Goal: Information Seeking & Learning: Understand process/instructions

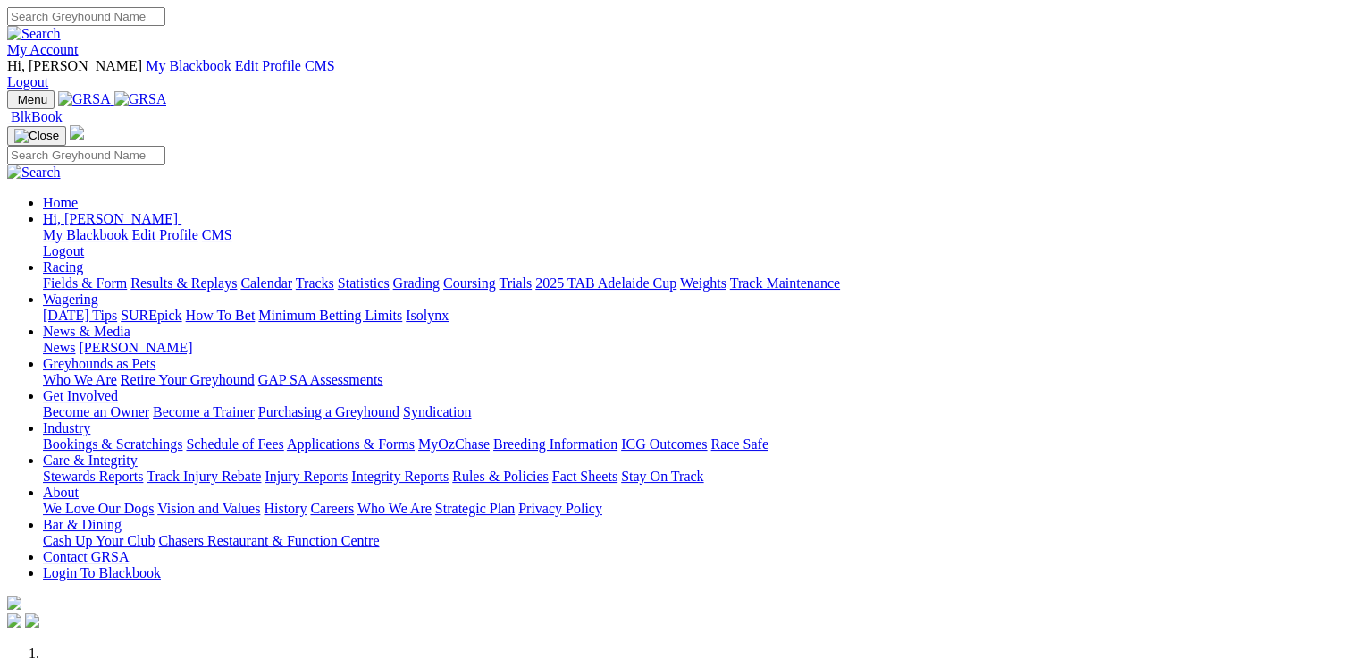
click at [549, 468] on link "Rules & Policies" at bounding box center [500, 475] width 97 height 15
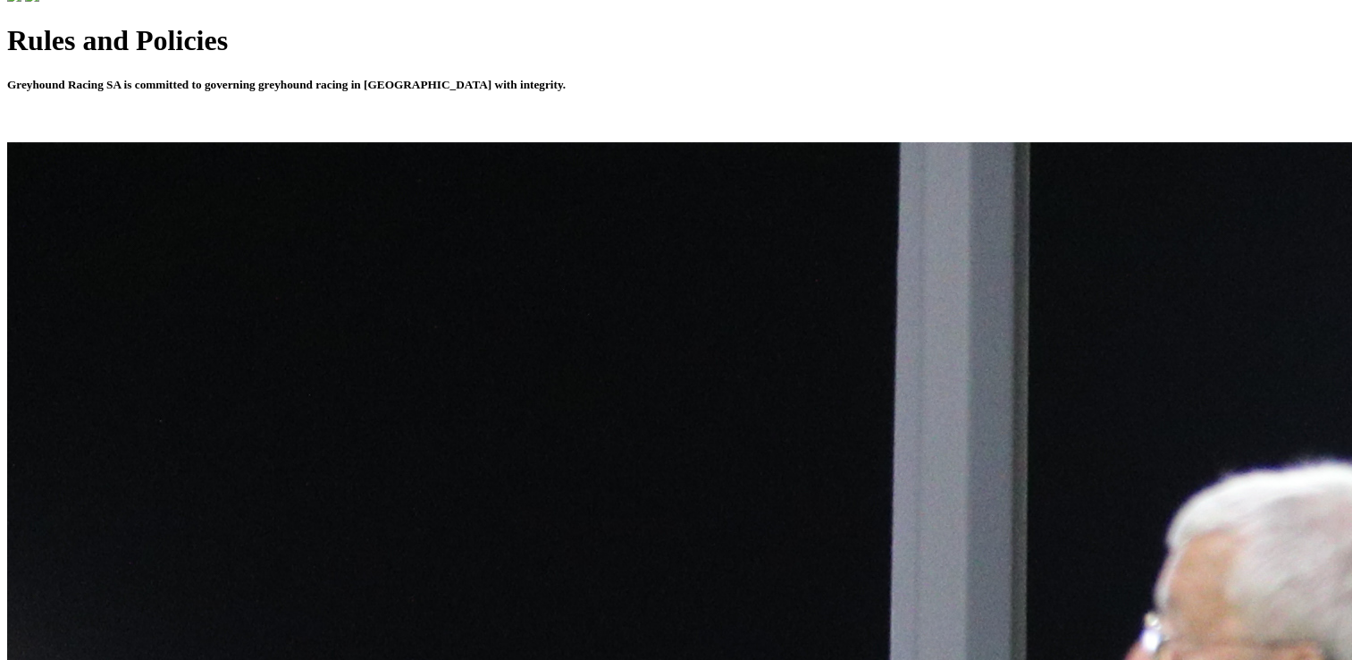
scroll to position [715, 0]
